Goal: Consume media (video, audio): Consume media (video, audio)

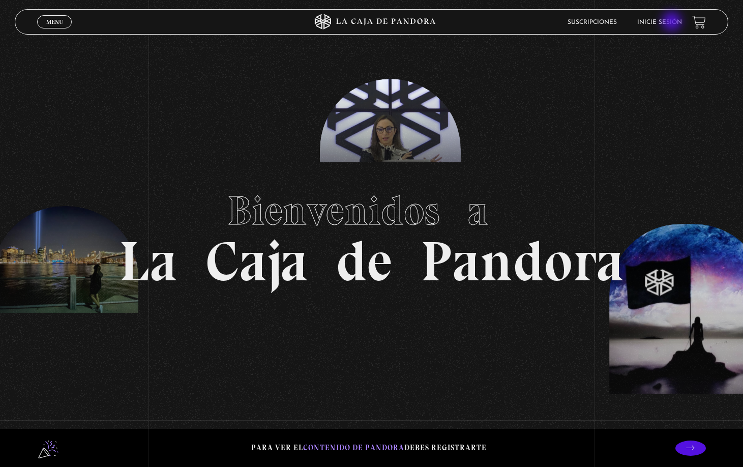
click at [673, 22] on link "Inicie sesión" at bounding box center [659, 22] width 45 height 6
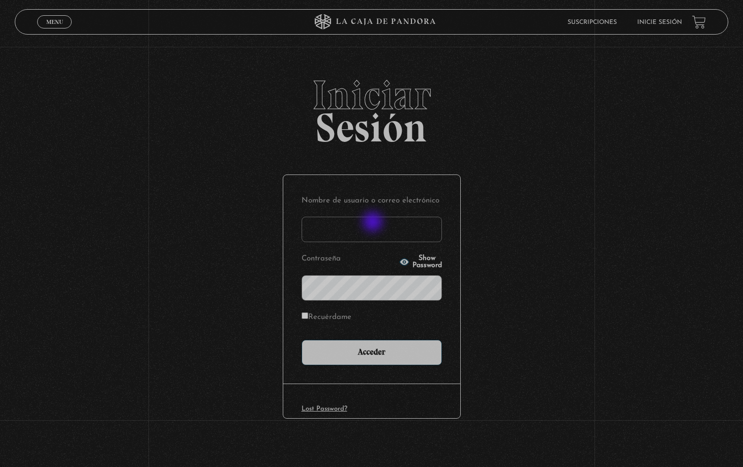
click at [374, 222] on input "Nombre de usuario o correo electrónico" at bounding box center [371, 229] width 140 height 25
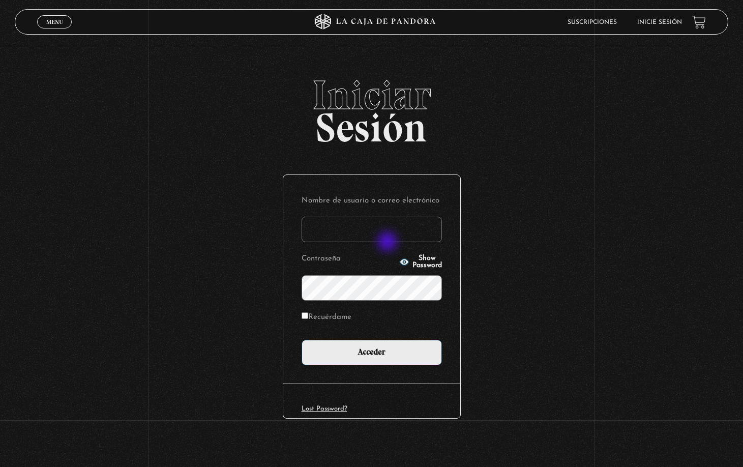
type input "[EMAIL_ADDRESS][DOMAIN_NAME]"
click at [301, 340] on input "Acceder" at bounding box center [371, 352] width 140 height 25
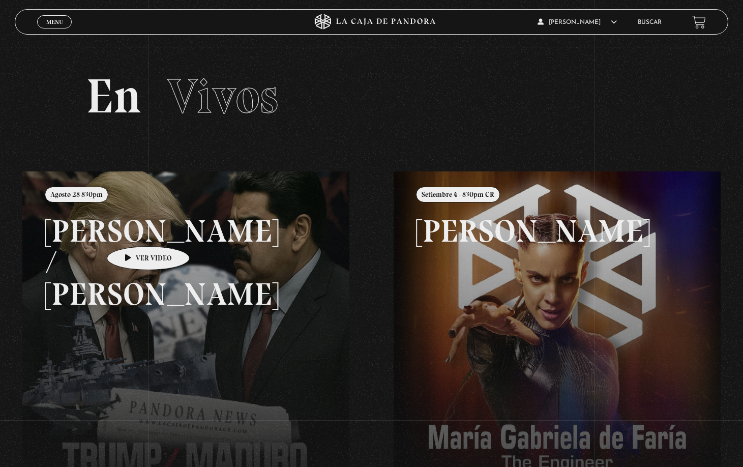
click at [134, 234] on link at bounding box center [393, 404] width 743 height 467
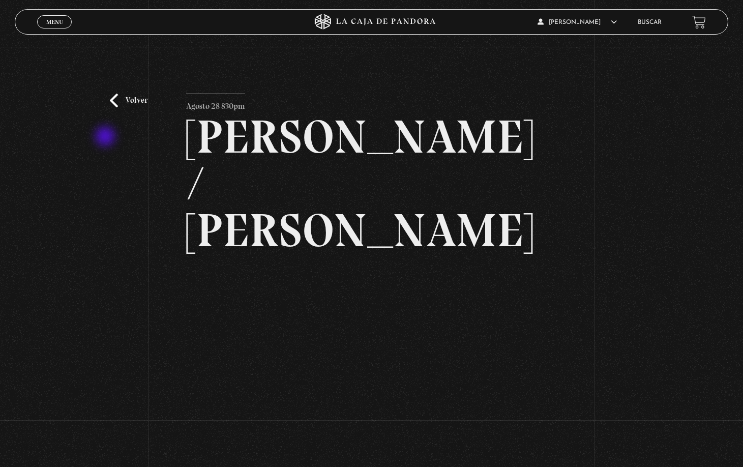
drag, startPoint x: 107, startPoint y: 138, endPoint x: 159, endPoint y: 139, distance: 51.4
click at [109, 140] on div "Volver Agosto 28 830pm [PERSON_NAME] / [GEOGRAPHIC_DATA]" at bounding box center [371, 272] width 743 height 451
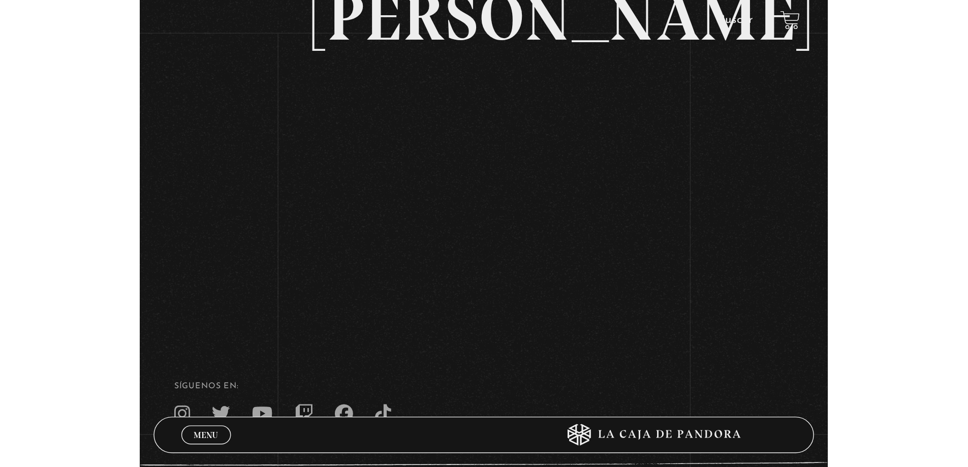
scroll to position [159, 0]
